Goal: Find specific page/section: Find specific page/section

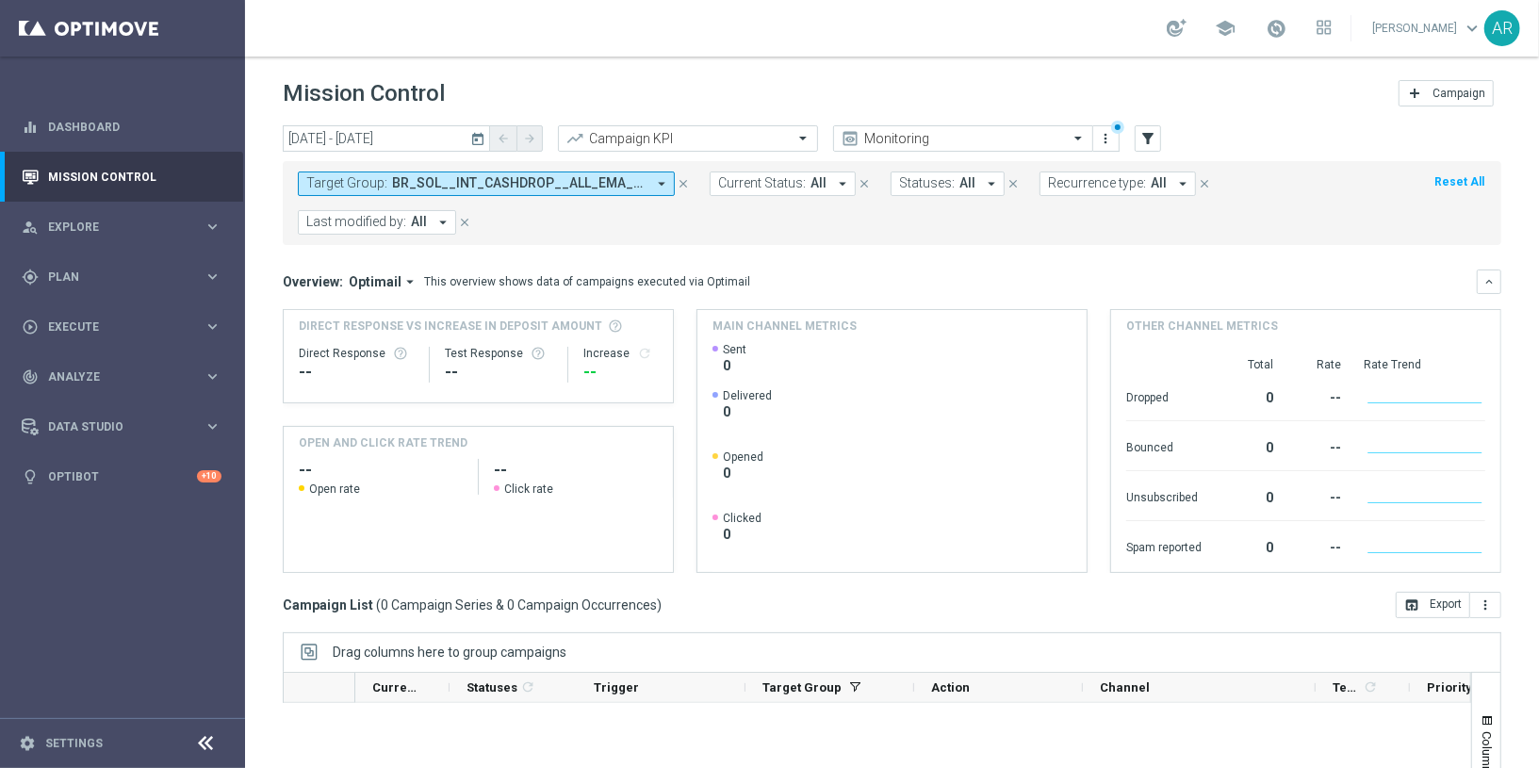
scroll to position [172, 0]
